Goal: Browse casually

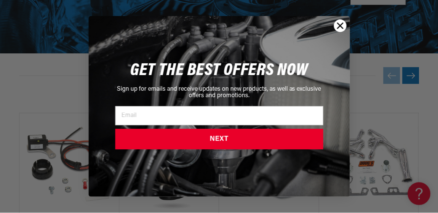
scroll to position [0, 740]
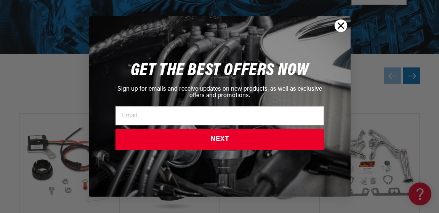
click at [340, 23] on circle "Close dialog" at bounding box center [340, 25] width 13 height 13
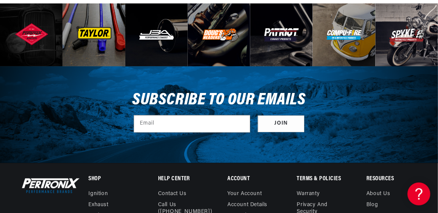
scroll to position [0, 739]
click at [394, 34] on img at bounding box center [407, 35] width 36 height 14
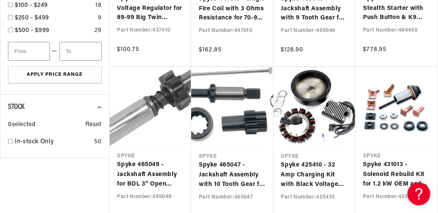
scroll to position [0, 369]
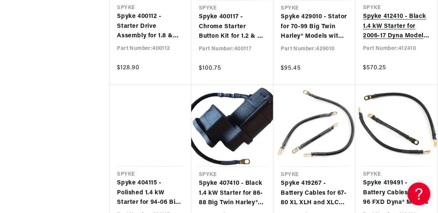
scroll to position [1028, 0]
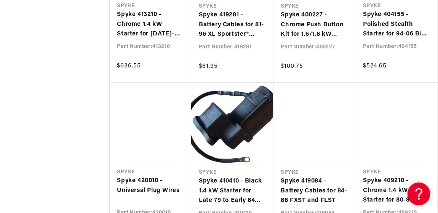
scroll to position [1561, 0]
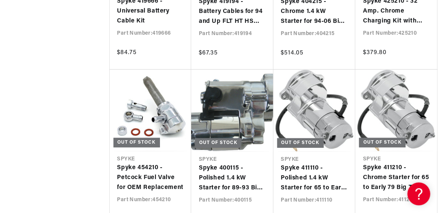
scroll to position [0, 369]
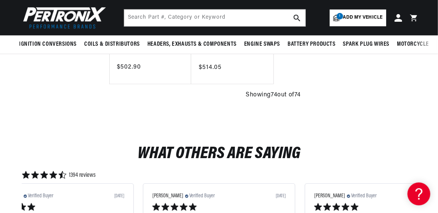
scroll to position [3313, 0]
